Goal: Find specific page/section

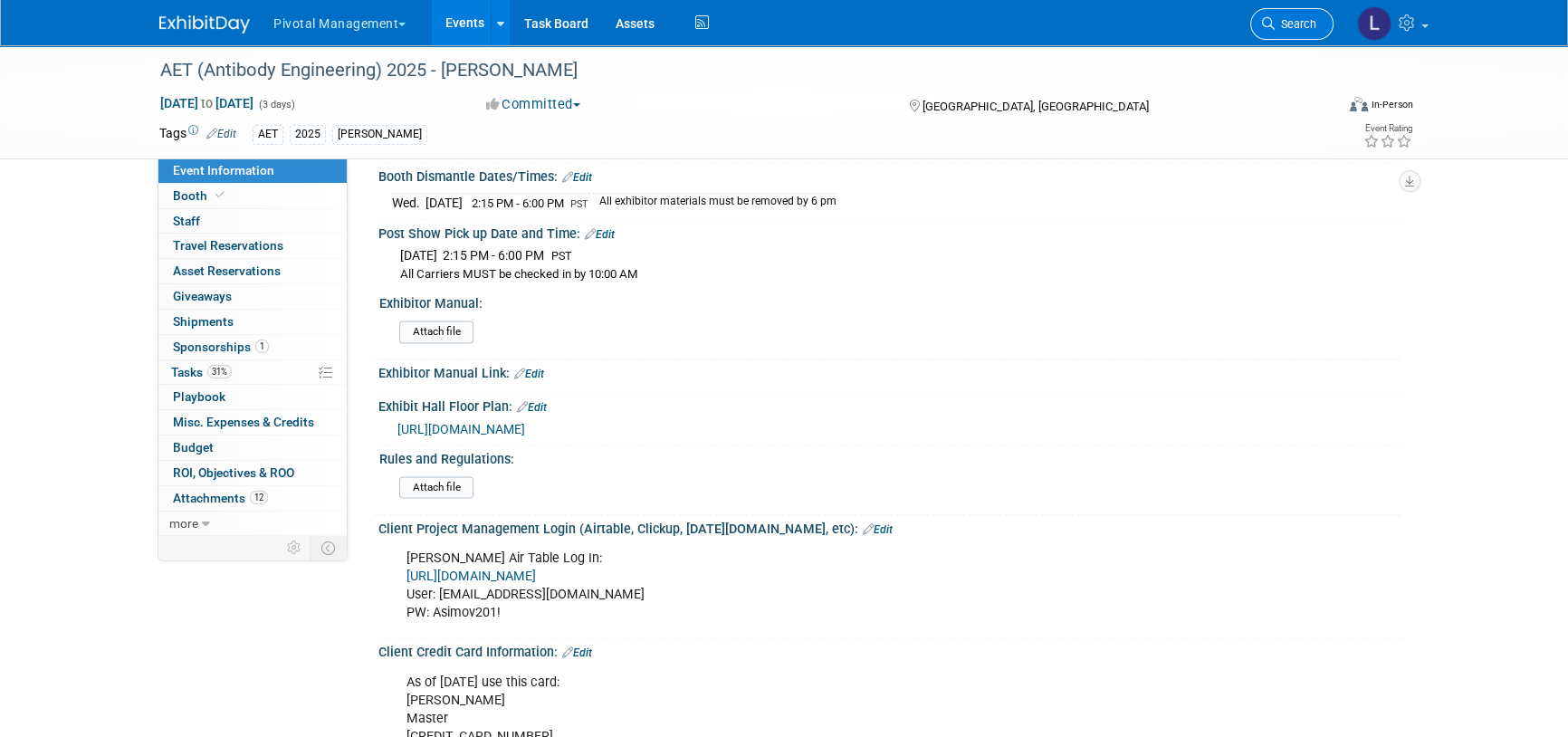
click at [1287, 29] on span "Search" at bounding box center [1296, 24] width 41 height 14
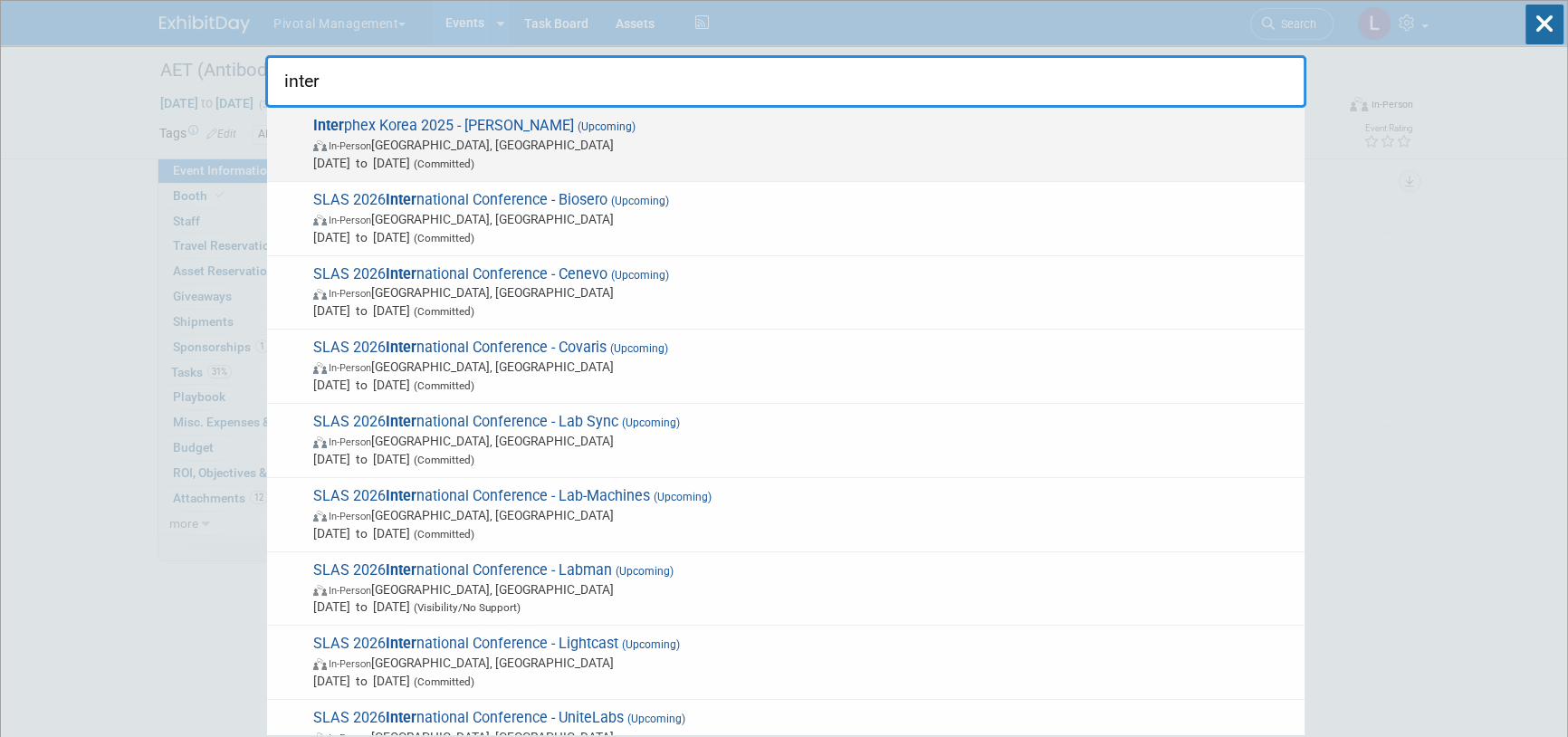
type input "inter"
click at [576, 146] on span "In-Person [GEOGRAPHIC_DATA], [GEOGRAPHIC_DATA]" at bounding box center [804, 144] width 982 height 18
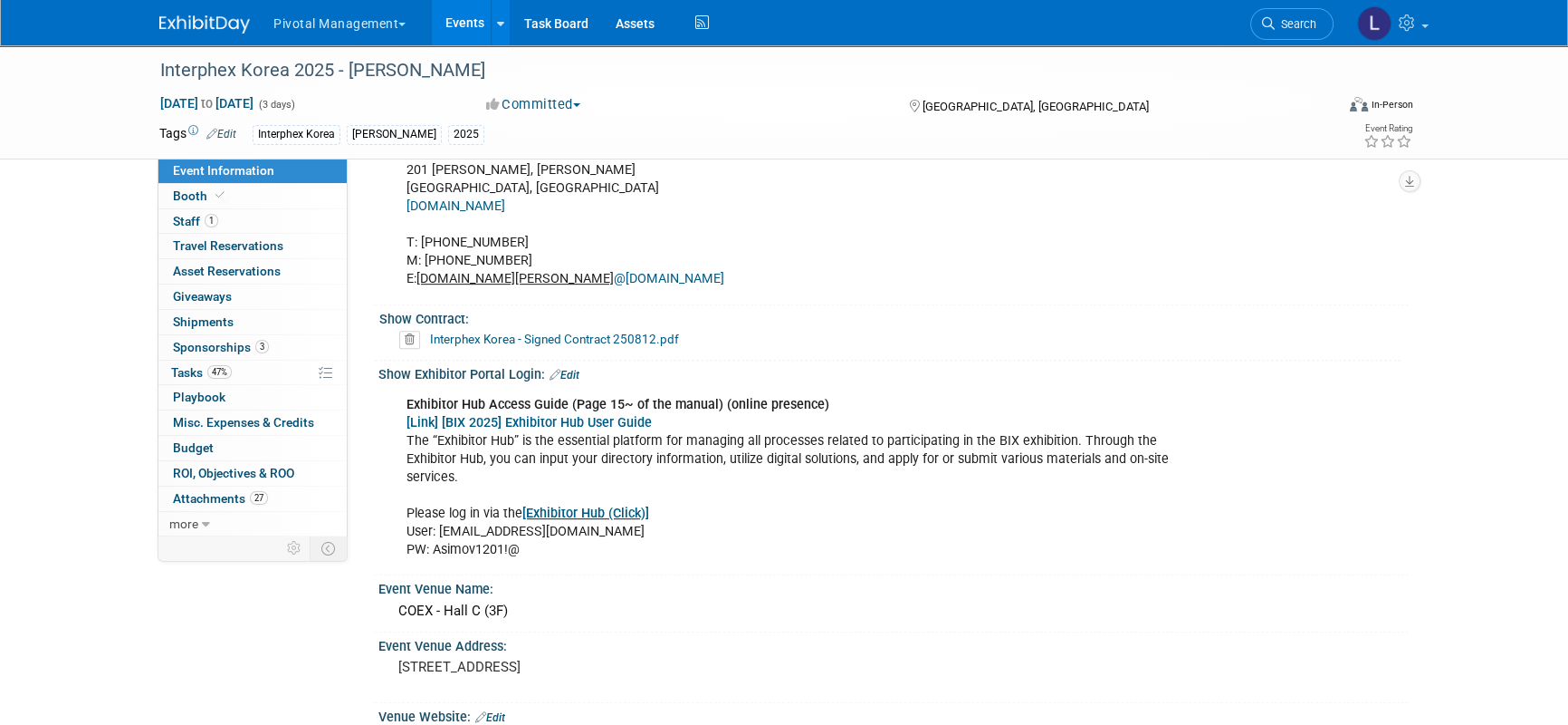
scroll to position [1028, 0]
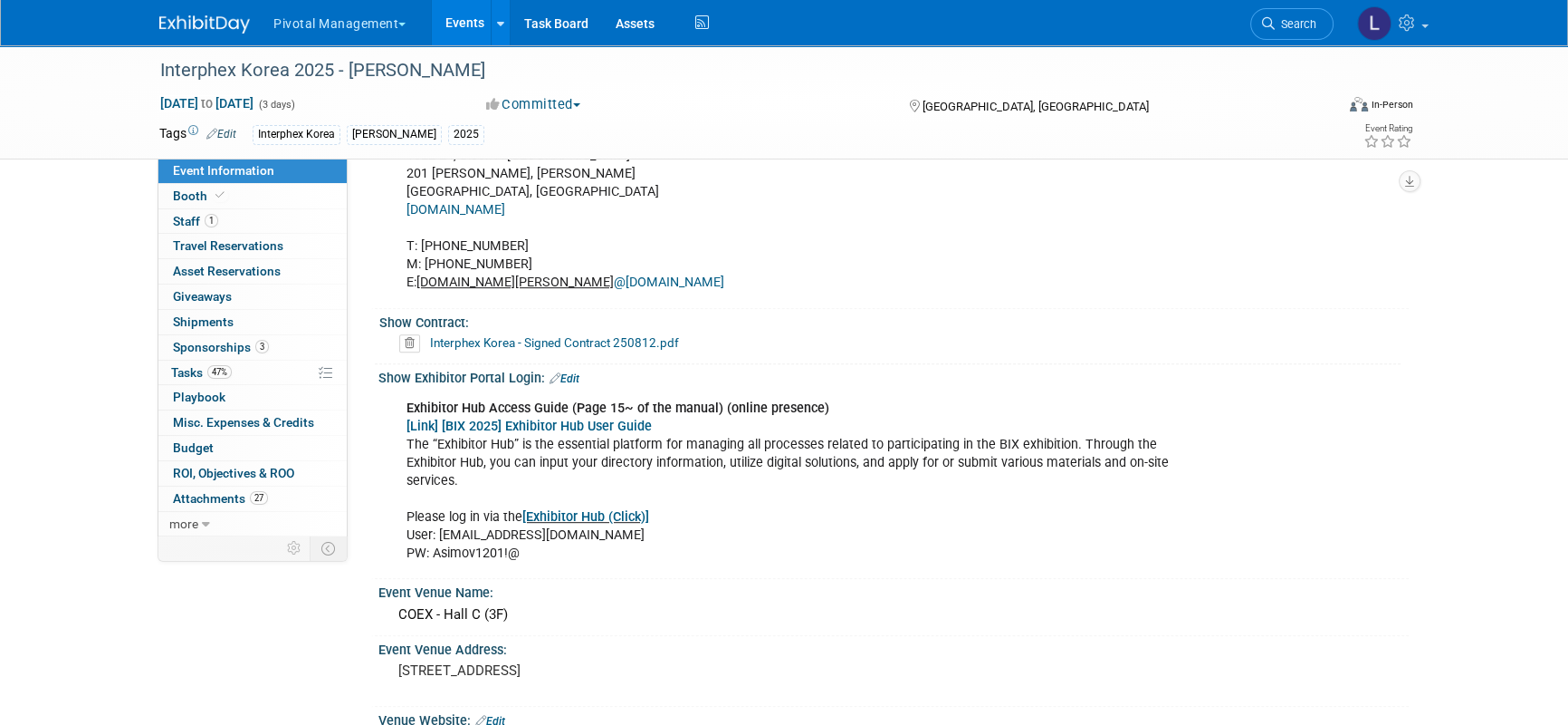
click at [587, 510] on link "[Exhibitor Hub (Click)]" at bounding box center [585, 517] width 127 height 16
